Goal: Task Accomplishment & Management: Manage account settings

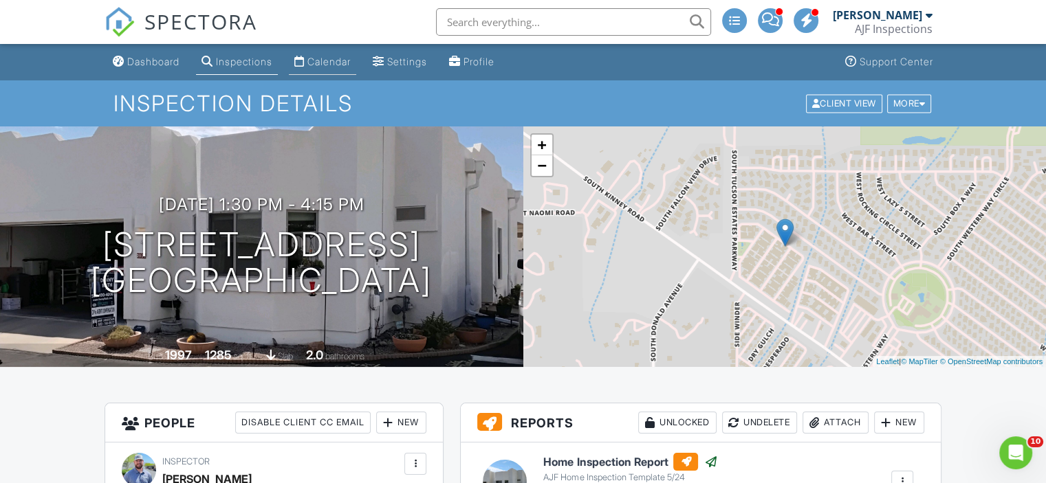
click at [305, 57] on div "Calendar" at bounding box center [299, 61] width 10 height 11
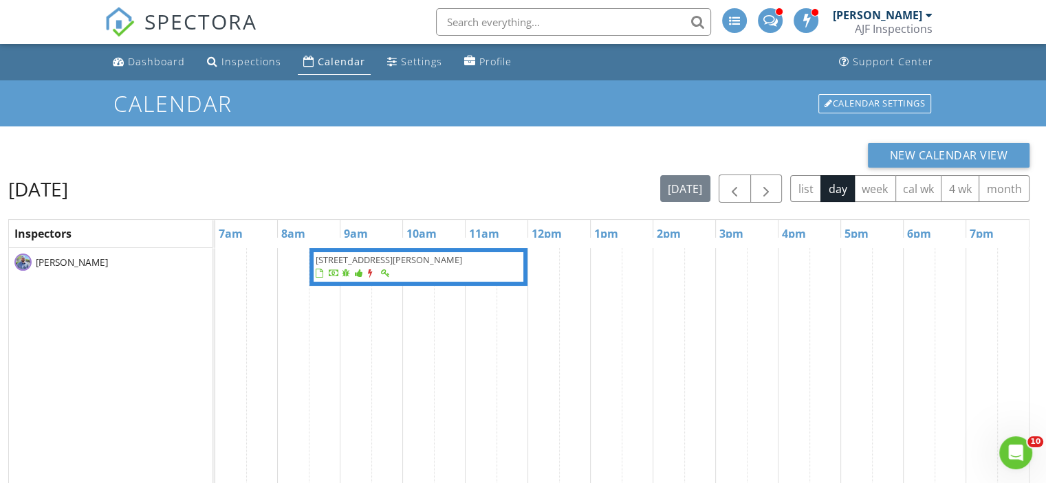
click at [418, 258] on span "[STREET_ADDRESS][PERSON_NAME]" at bounding box center [389, 260] width 146 height 12
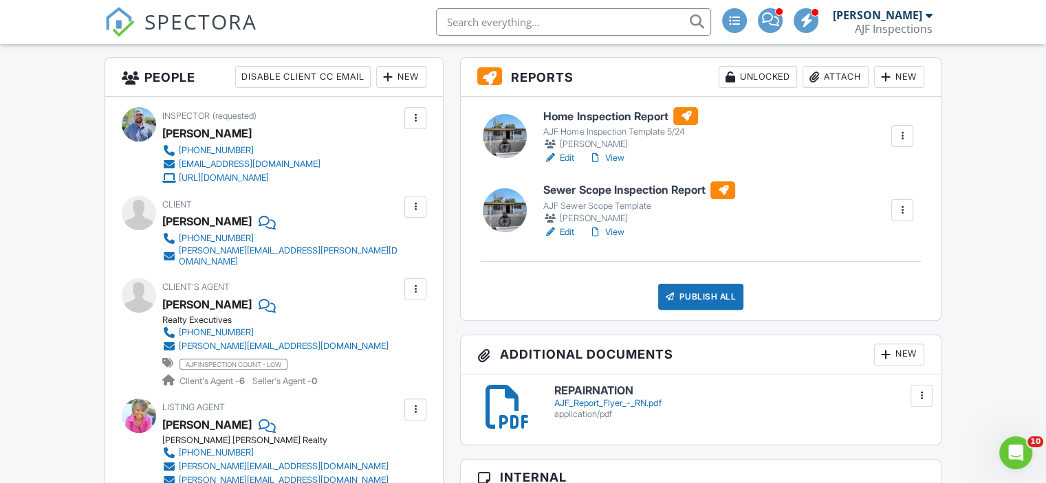
scroll to position [344, 0]
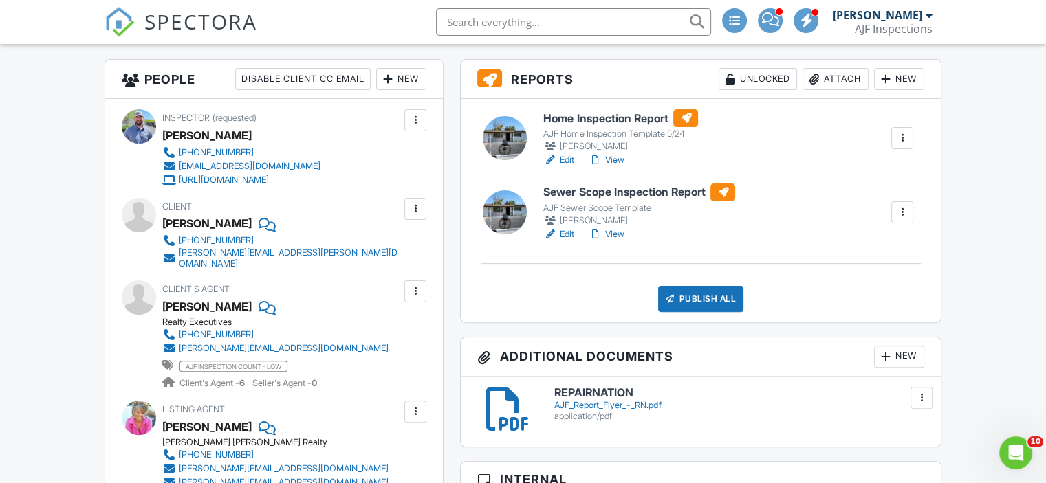
click at [616, 157] on link "View" at bounding box center [606, 160] width 36 height 14
